Goal: Obtain resource: Download file/media

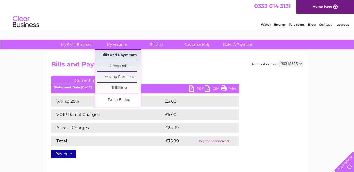
click at [117, 55] on link "Bills and Payments" at bounding box center [119, 55] width 44 height 11
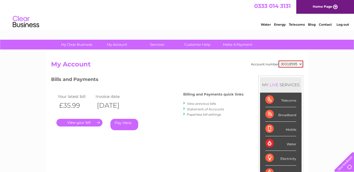
click at [198, 103] on link "View previous bills" at bounding box center [201, 104] width 29 height 4
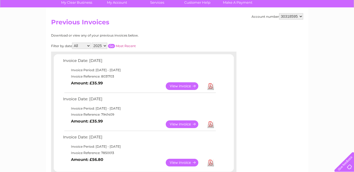
scroll to position [106, 0]
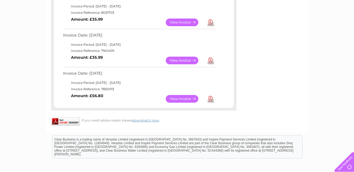
click at [186, 99] on link "View" at bounding box center [185, 99] width 39 height 8
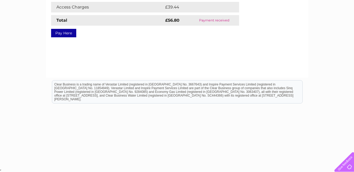
scroll to position [41, 0]
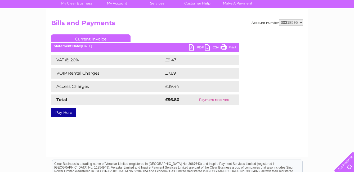
drag, startPoint x: 231, startPoint y: 47, endPoint x: 73, endPoint y: 144, distance: 185.5
click at [231, 47] on link "Print" at bounding box center [229, 48] width 16 height 8
click at [217, 47] on link "CSV" at bounding box center [213, 48] width 16 height 8
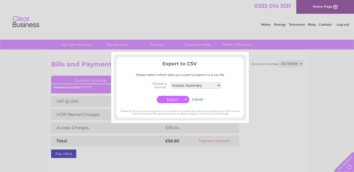
click at [197, 100] on input "Cancel" at bounding box center [197, 99] width 11 height 4
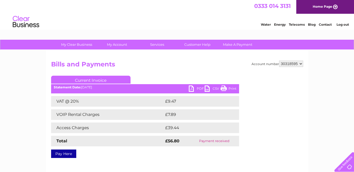
click at [195, 87] on link "PDF" at bounding box center [197, 90] width 16 height 8
click at [343, 25] on link "Log out" at bounding box center [343, 25] width 12 height 4
